Goal: Find contact information: Find contact information

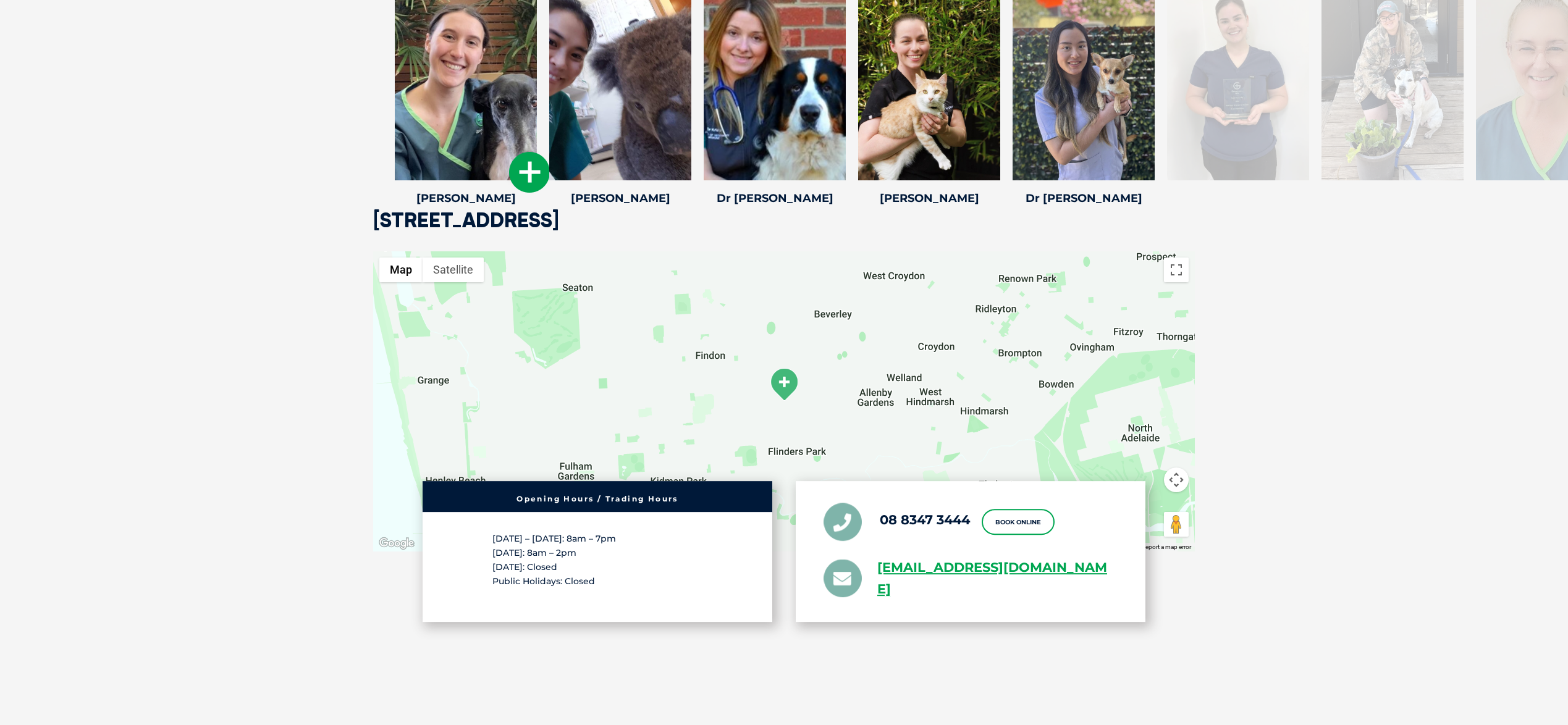
scroll to position [2183, 0]
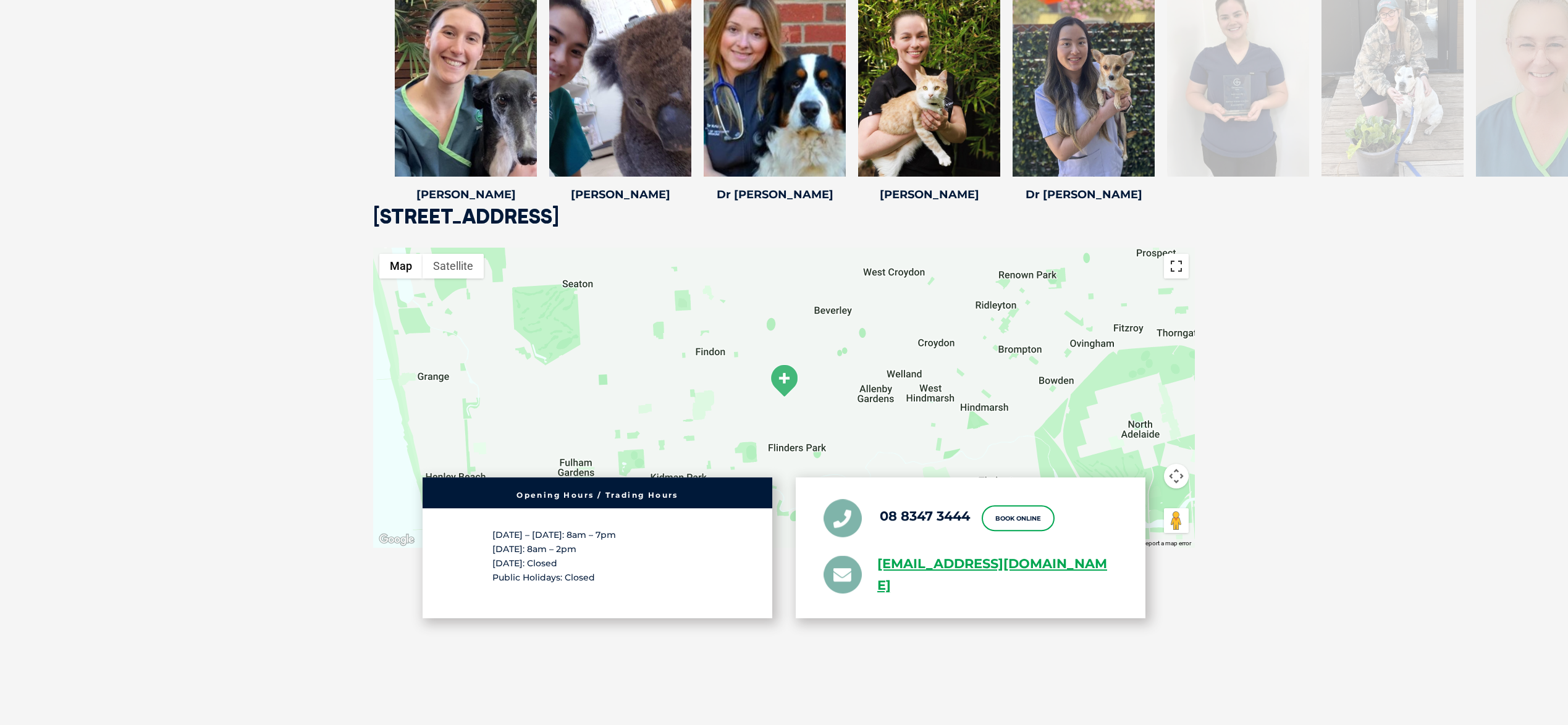
drag, startPoint x: 1178, startPoint y: 265, endPoint x: 1177, endPoint y: 340, distance: 75.0
click at [1178, 265] on button "Toggle fullscreen view" at bounding box center [1176, 266] width 25 height 25
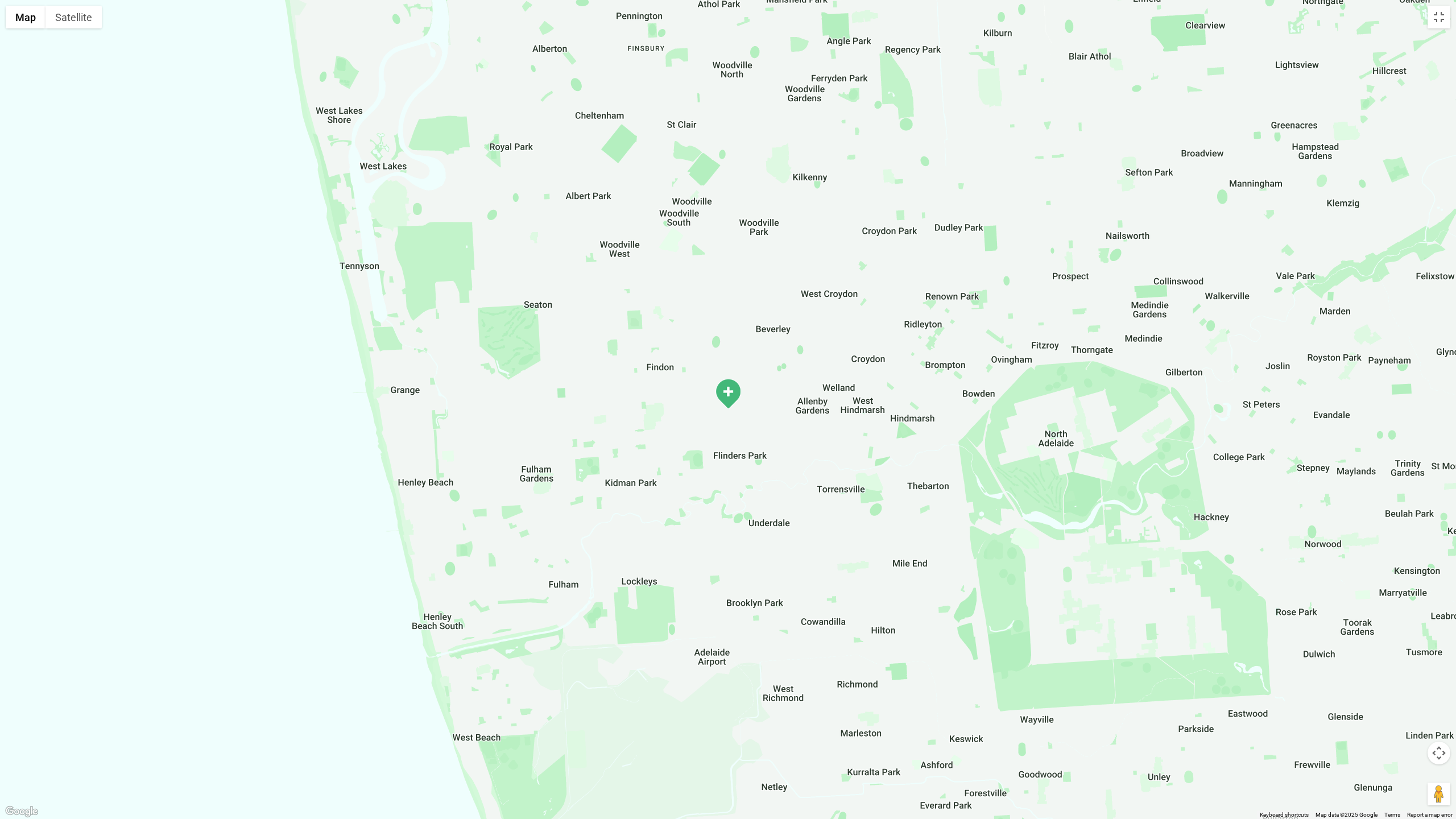
click at [1440, 667] on button "Map camera controls" at bounding box center [1439, 753] width 23 height 23
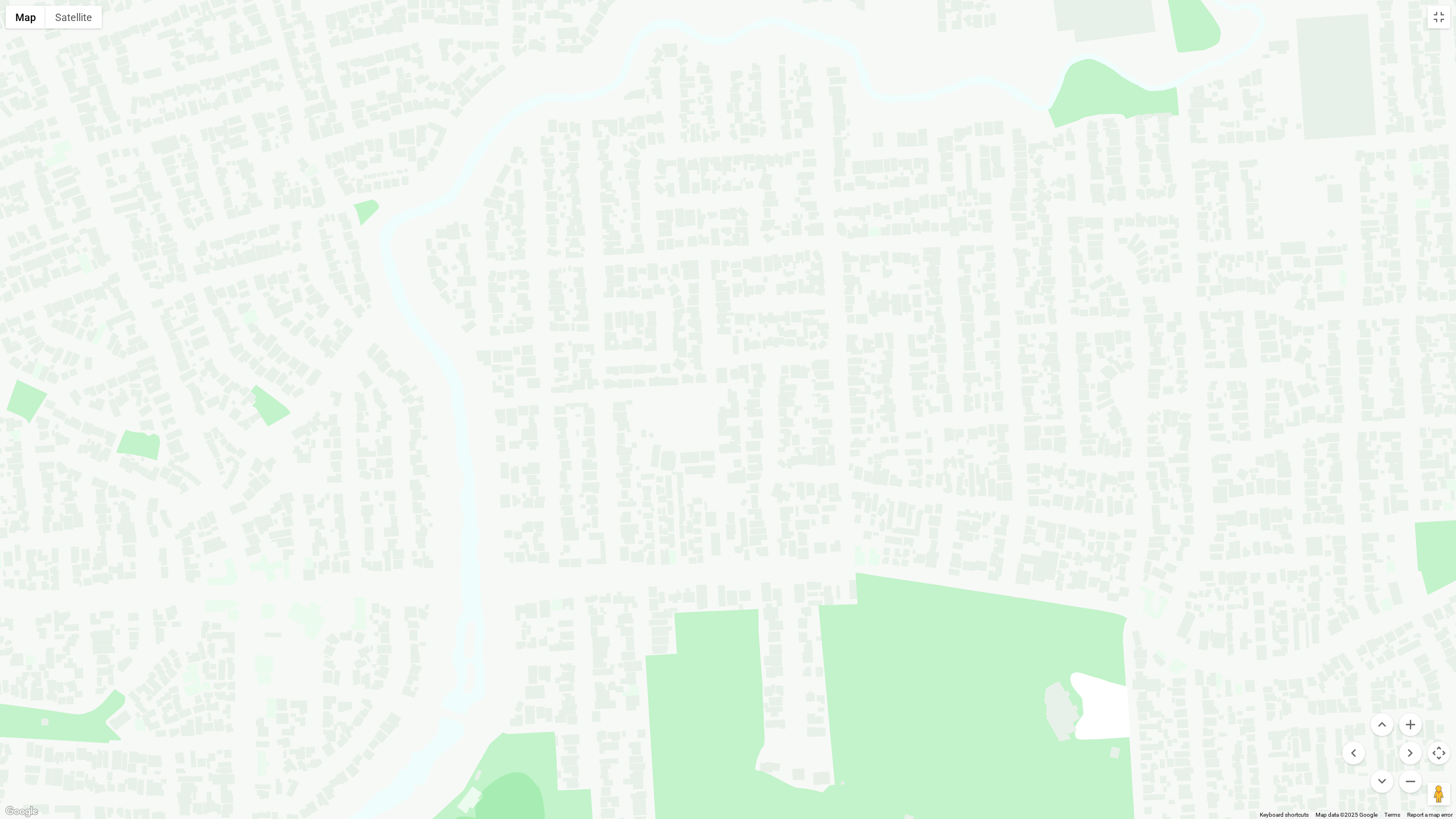
drag, startPoint x: 844, startPoint y: 302, endPoint x: 751, endPoint y: 587, distance: 299.8
click at [751, 589] on div at bounding box center [728, 409] width 1456 height 819
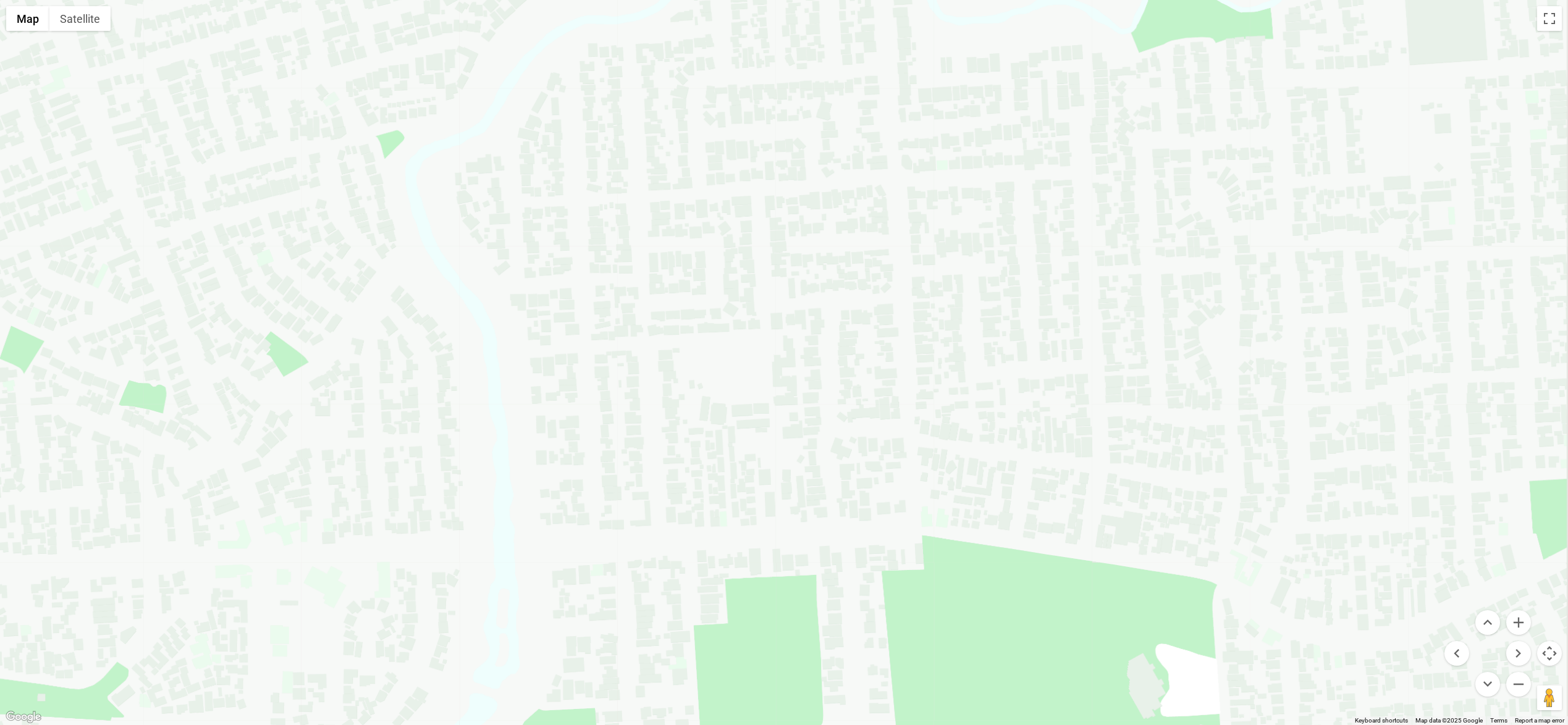
scroll to position [0, 0]
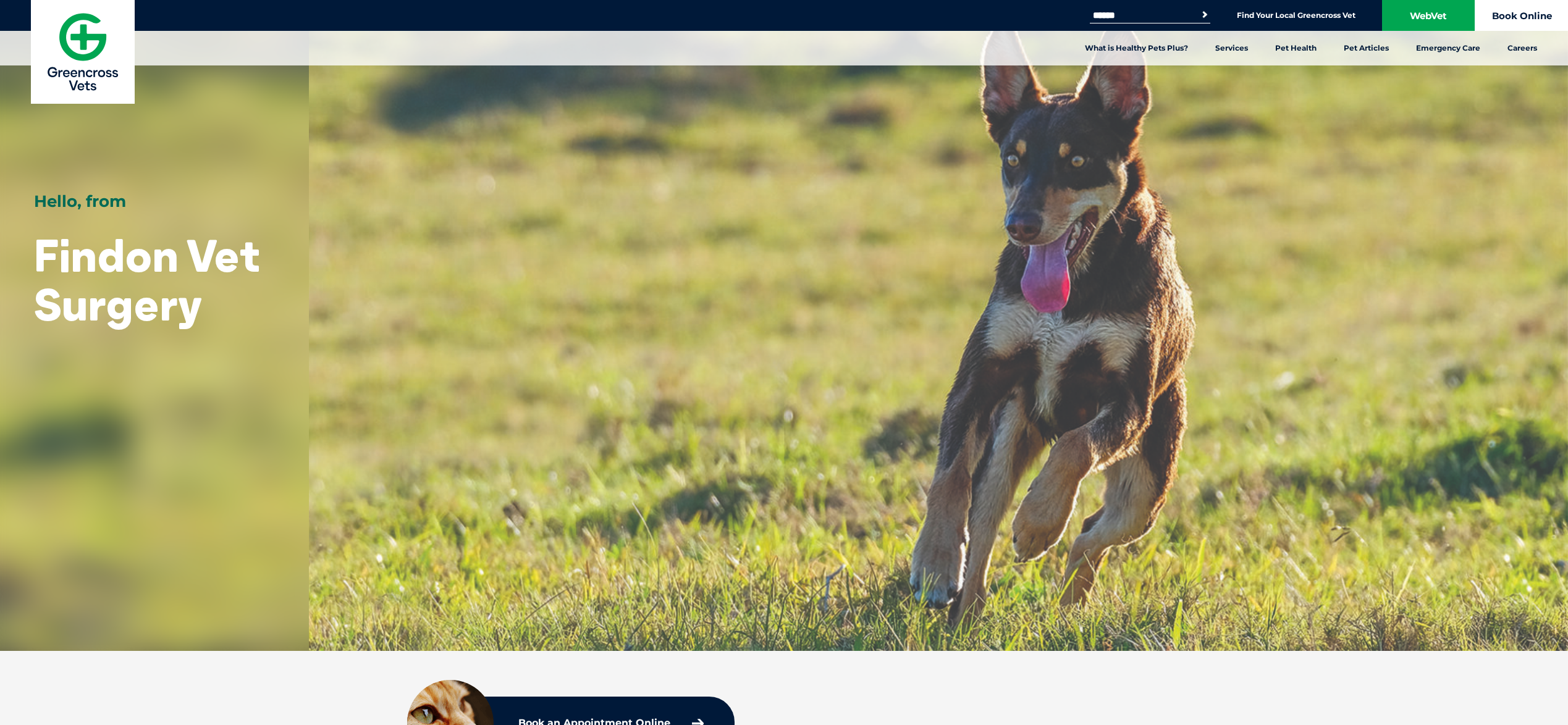
click at [1521, 14] on link "Book Online" at bounding box center [1522, 15] width 93 height 31
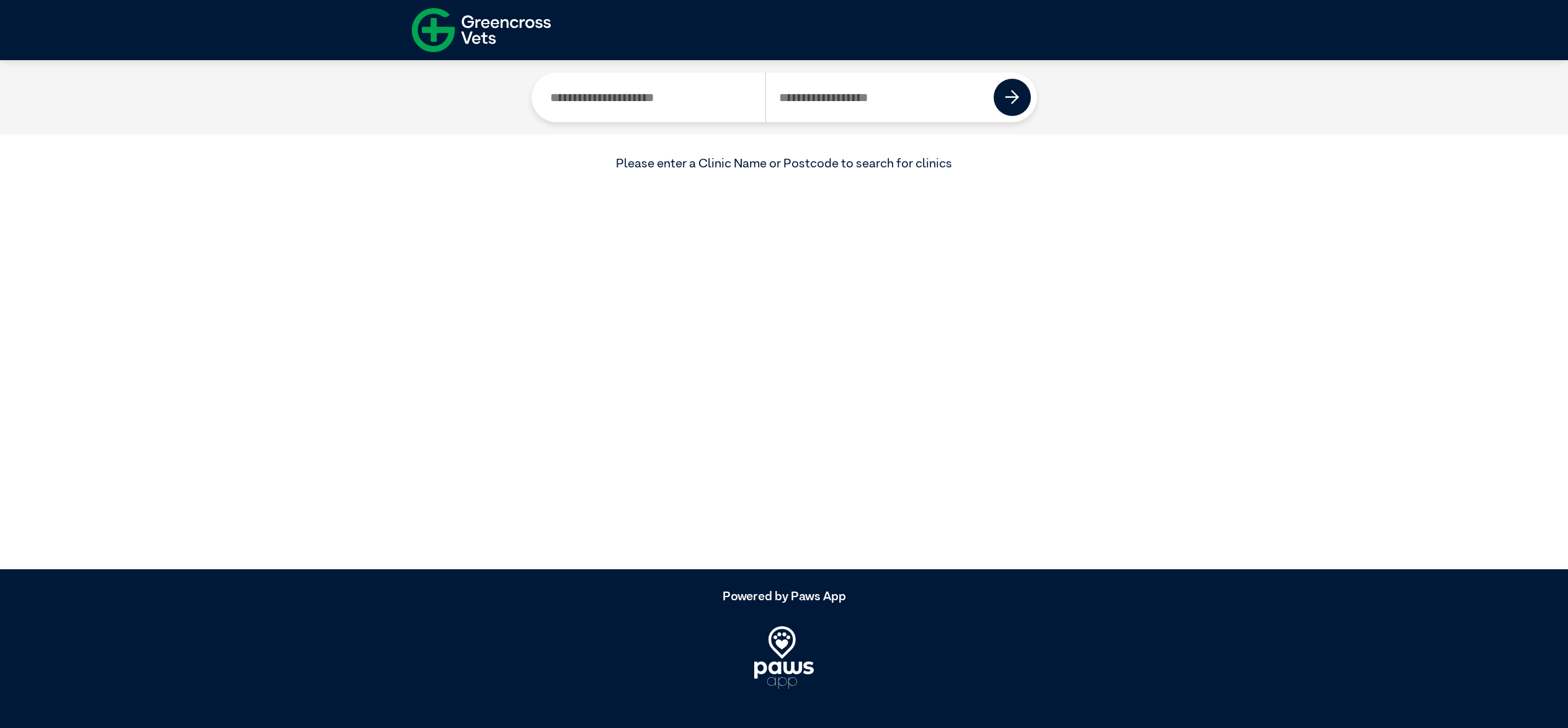
drag, startPoint x: 553, startPoint y: 96, endPoint x: 557, endPoint y: 105, distance: 9.8
click at [553, 97] on input "Search by Clinic Name" at bounding box center [652, 98] width 228 height 50
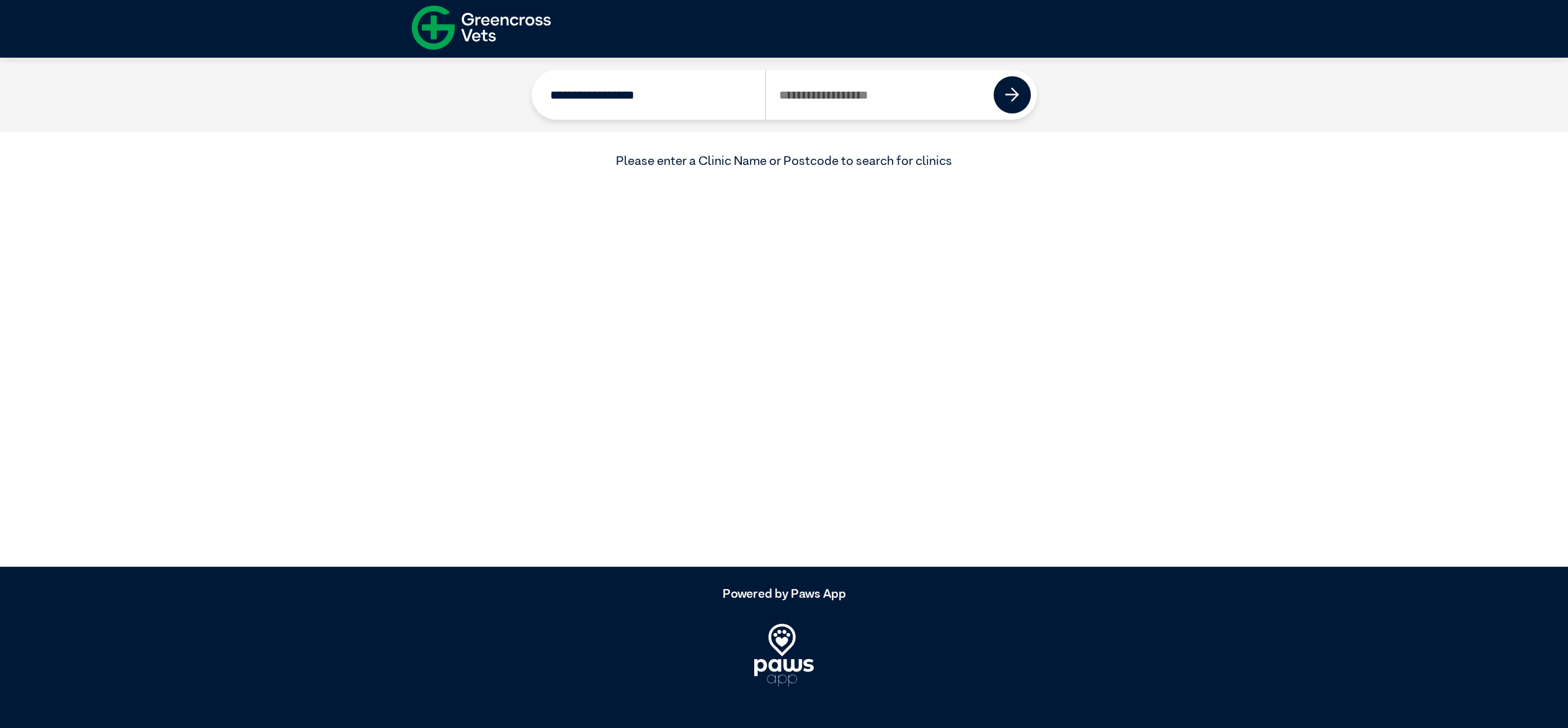
scroll to position [7, 0]
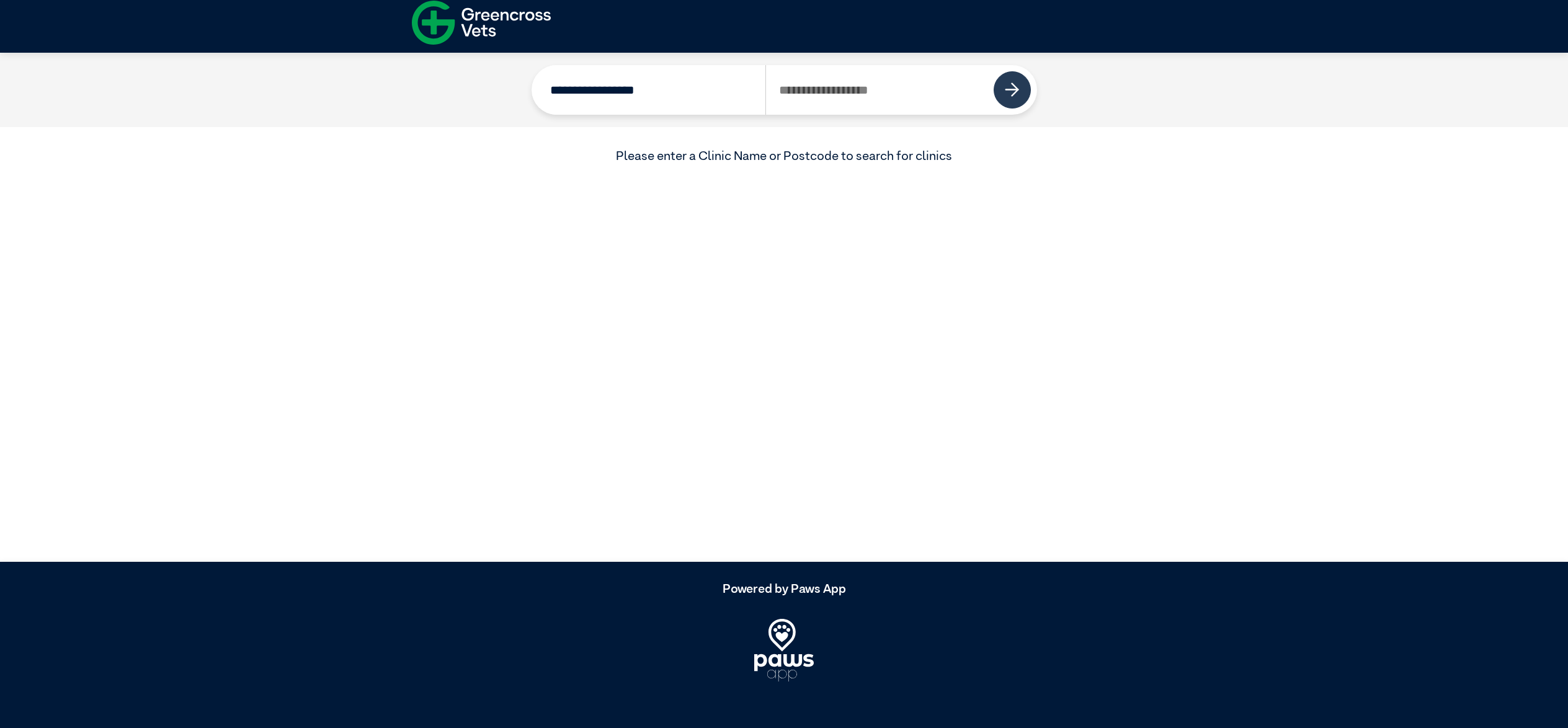
type input "**********"
click at [1009, 87] on img at bounding box center [1012, 90] width 15 height 15
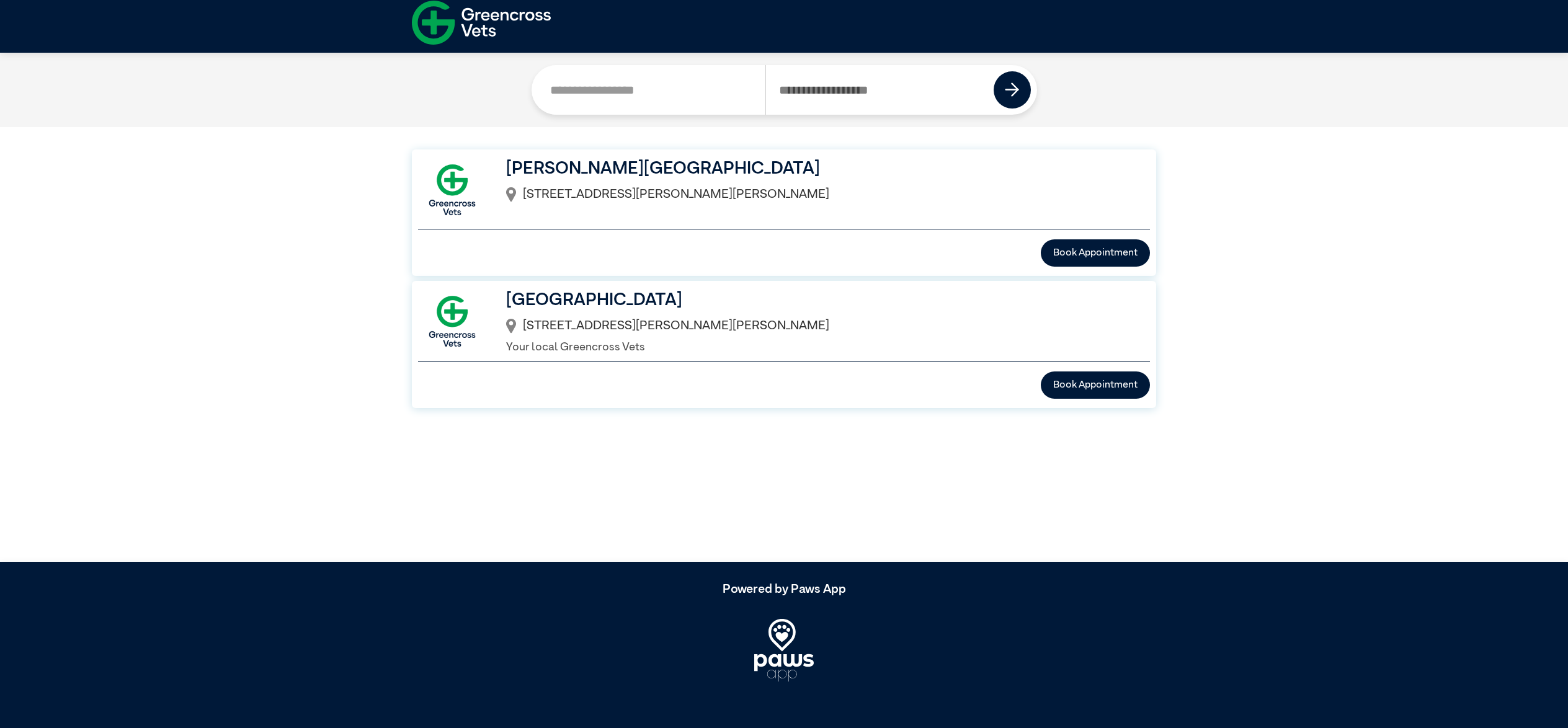
click at [511, 191] on icon at bounding box center [510, 194] width 10 height 15
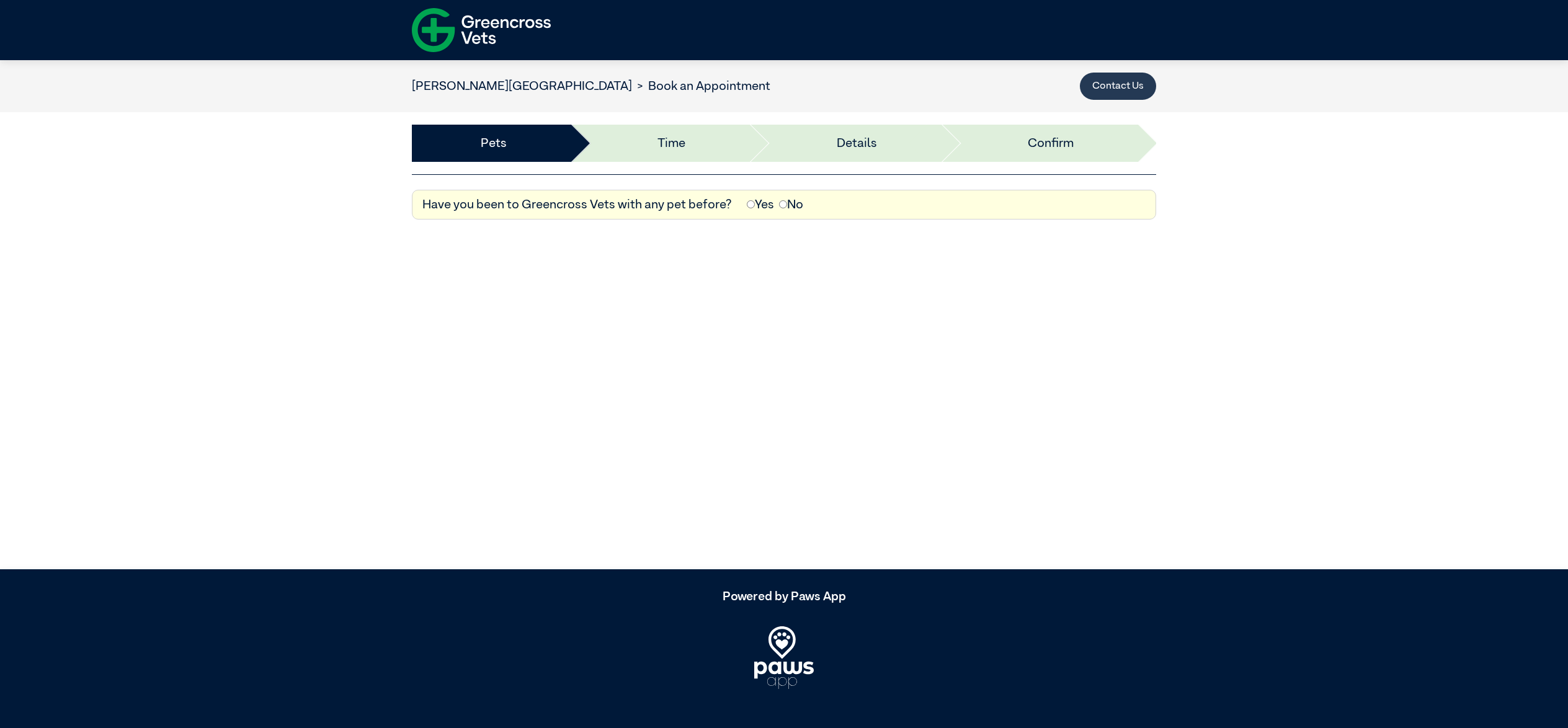
click at [1118, 84] on button "Contact Us" at bounding box center [1118, 86] width 77 height 27
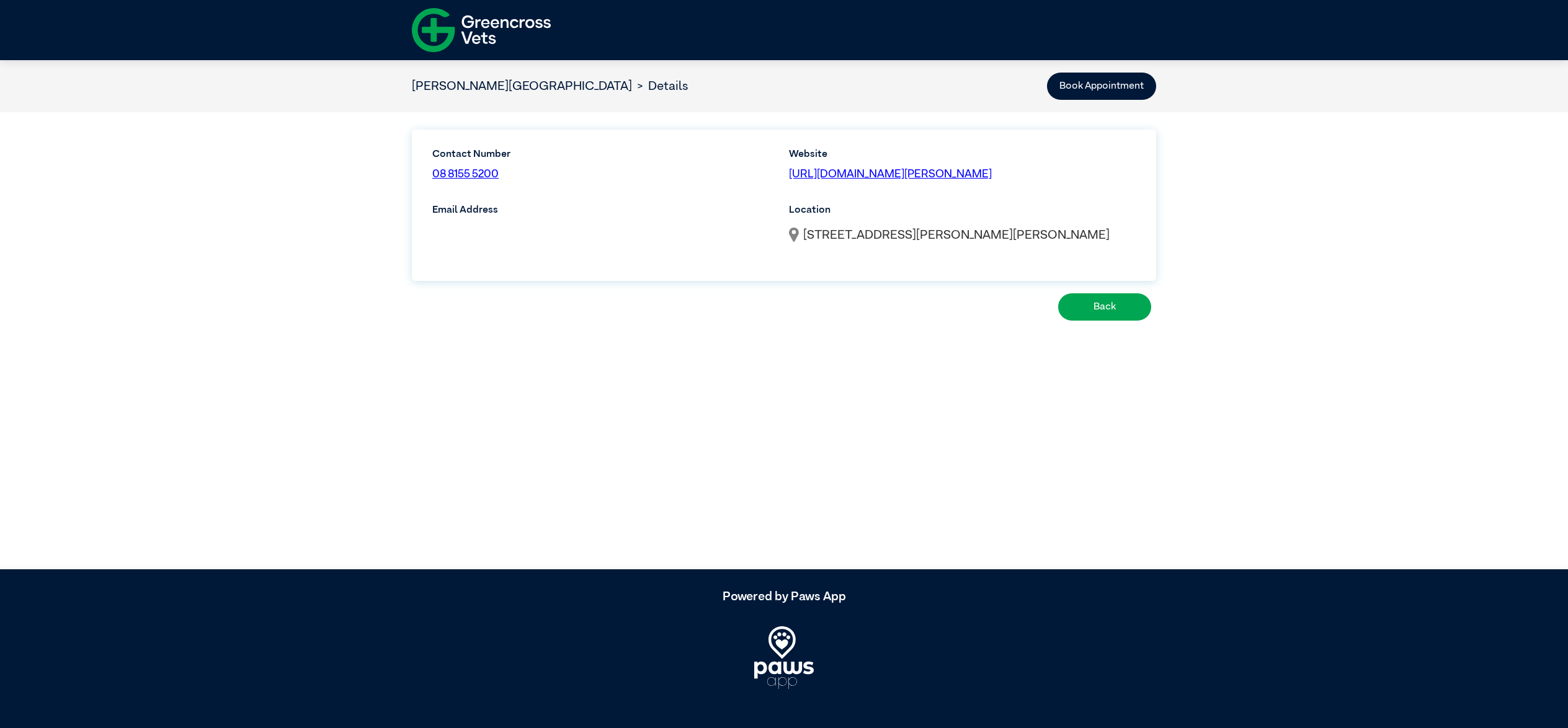
click at [937, 234] on span "342 Tapleys Hill Rd, Seaton SA 5023, Australia" at bounding box center [956, 235] width 306 height 12
